Goal: Task Accomplishment & Management: Manage account settings

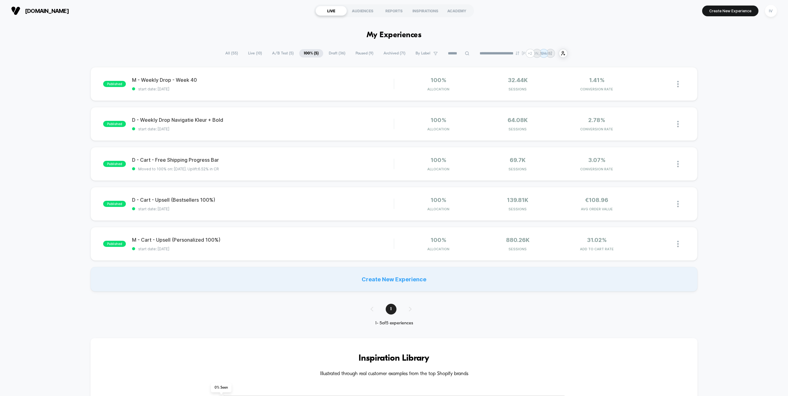
click at [286, 52] on span "A/B Test ( 5 )" at bounding box center [283, 53] width 31 height 8
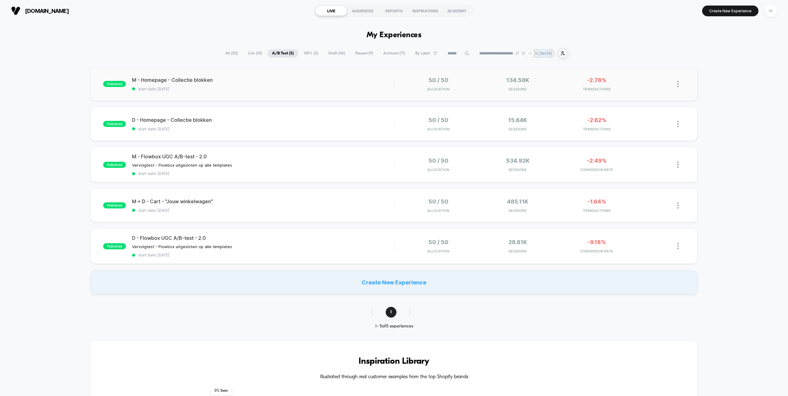
click at [277, 95] on div "published M - Homepage - Collectie blokken start date: [DATE] 50 / 50 Allocatio…" at bounding box center [394, 84] width 607 height 34
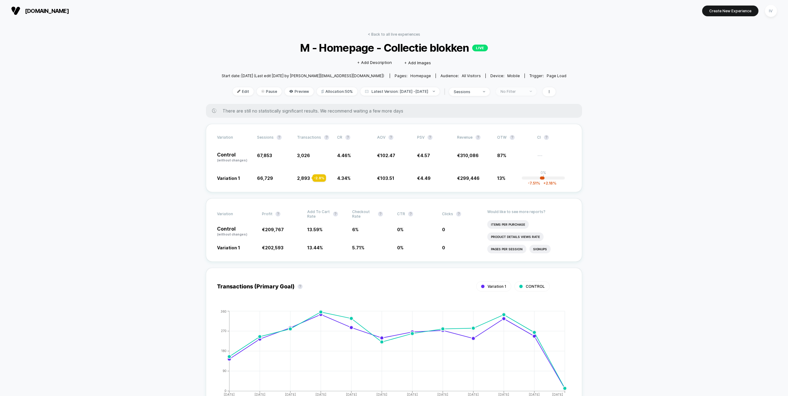
click at [518, 89] on div "No Filter" at bounding box center [513, 91] width 25 height 5
drag, startPoint x: 522, startPoint y: 148, endPoint x: 521, endPoint y: 155, distance: 6.8
click at [522, 148] on div "New Visitors" at bounding box center [512, 151] width 35 height 6
click at [522, 179] on button "Save" at bounding box center [523, 181] width 57 height 10
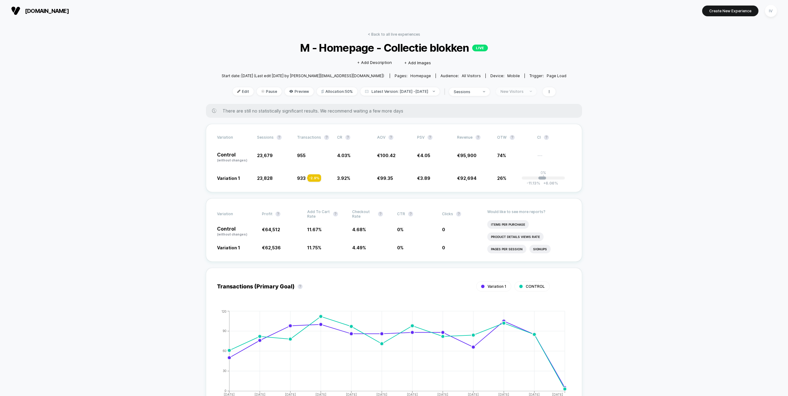
click at [522, 93] on div "New Visitors" at bounding box center [513, 91] width 25 height 5
click at [515, 136] on span "Returning Visitors" at bounding box center [523, 138] width 36 height 5
click at [521, 182] on button "Save" at bounding box center [523, 181] width 57 height 10
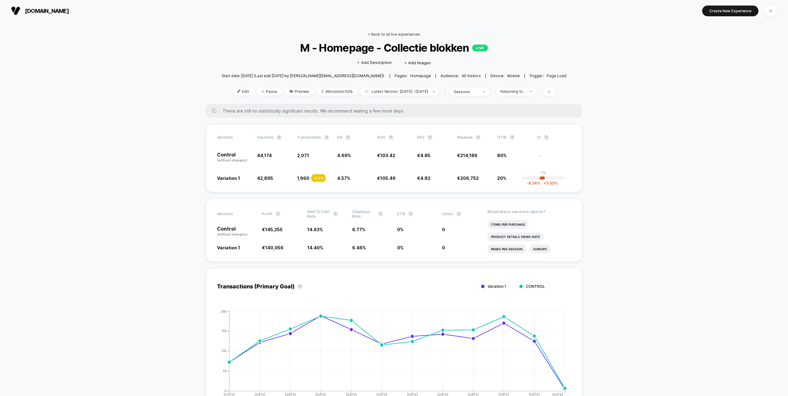
click at [405, 35] on link "< Back to all live experiences" at bounding box center [394, 34] width 52 height 5
